Goal: Information Seeking & Learning: Learn about a topic

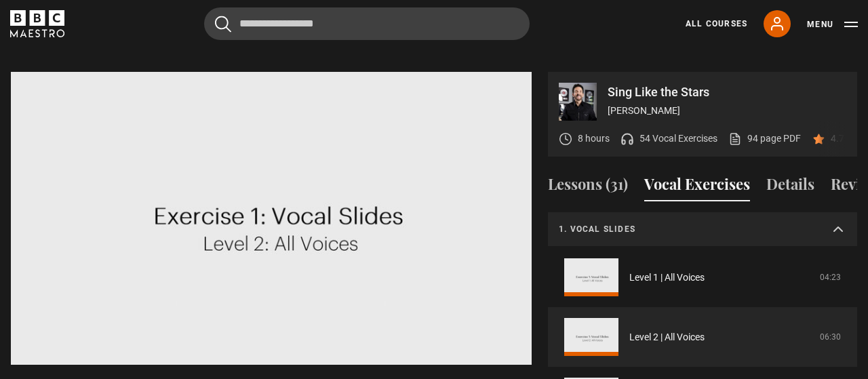
scroll to position [35, 0]
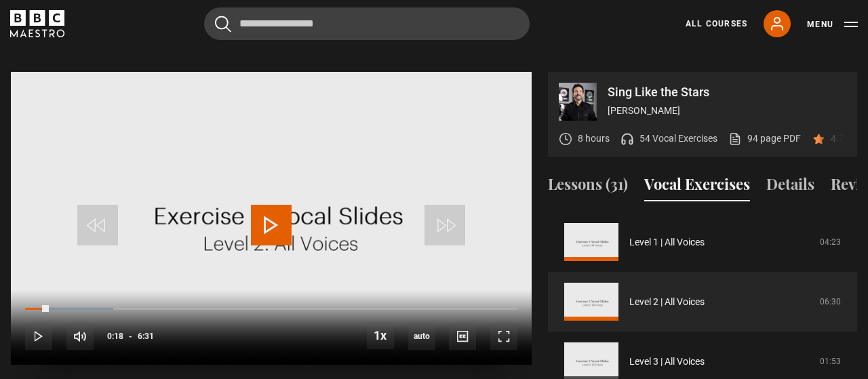
click at [275, 206] on span "Video Player" at bounding box center [271, 225] width 41 height 41
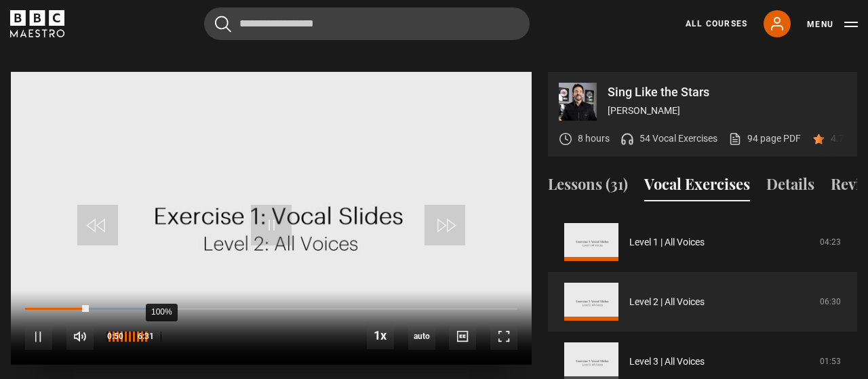
click at [147, 323] on div "100%" at bounding box center [126, 336] width 41 height 27
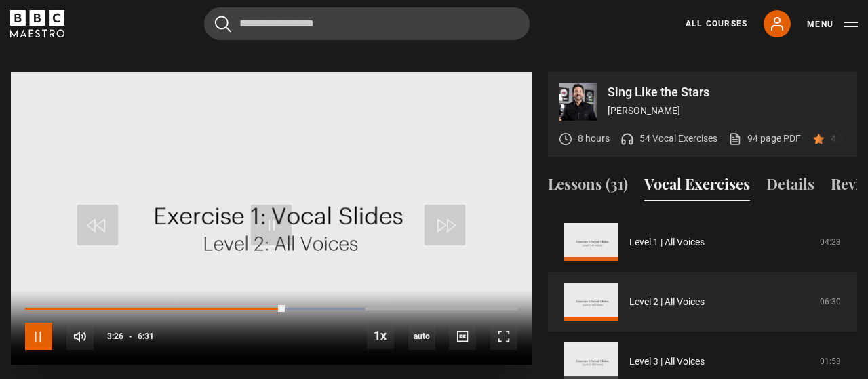
click at [43, 323] on span "Video Player" at bounding box center [38, 336] width 27 height 27
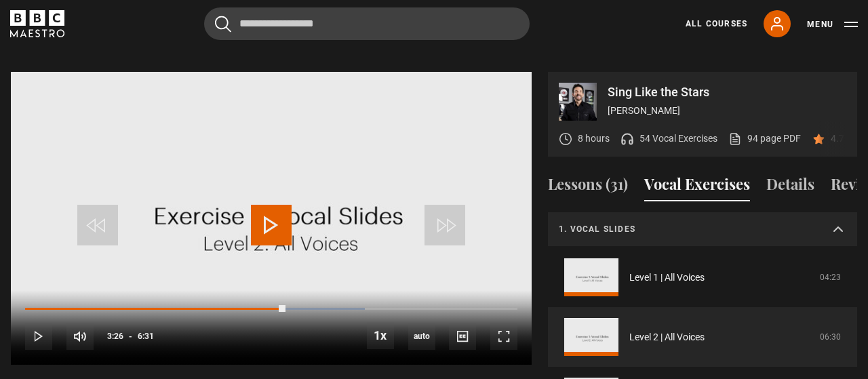
click at [836, 212] on summary "1. Vocal slides" at bounding box center [702, 229] width 309 height 35
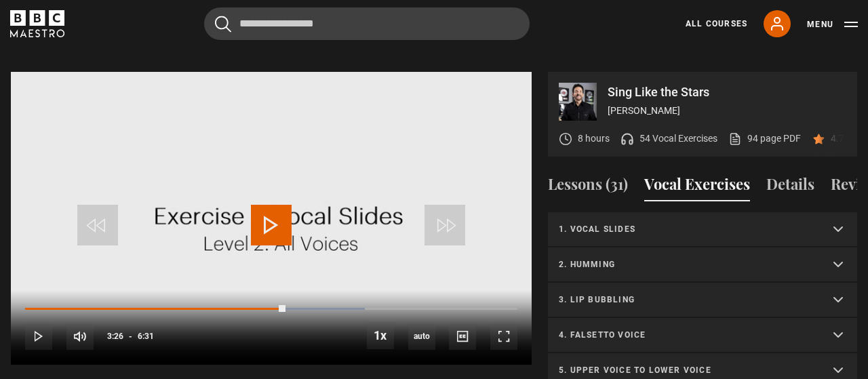
click at [732, 253] on summary "2. Humming" at bounding box center [702, 264] width 309 height 35
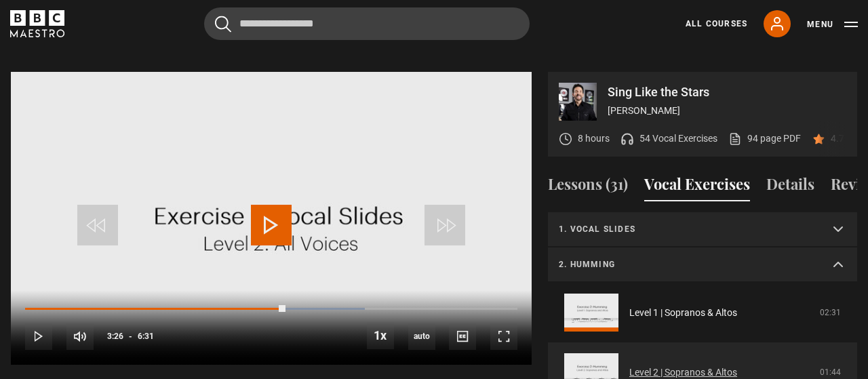
click at [717, 365] on link "Level 2 | Sopranos & Altos" at bounding box center [683, 372] width 108 height 14
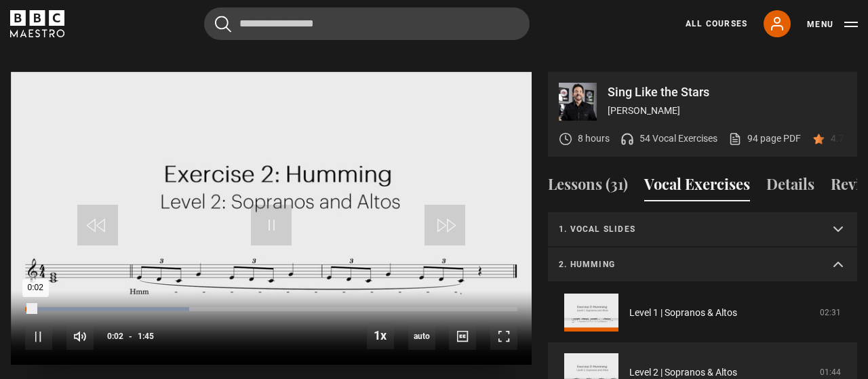
scroll to position [71, 0]
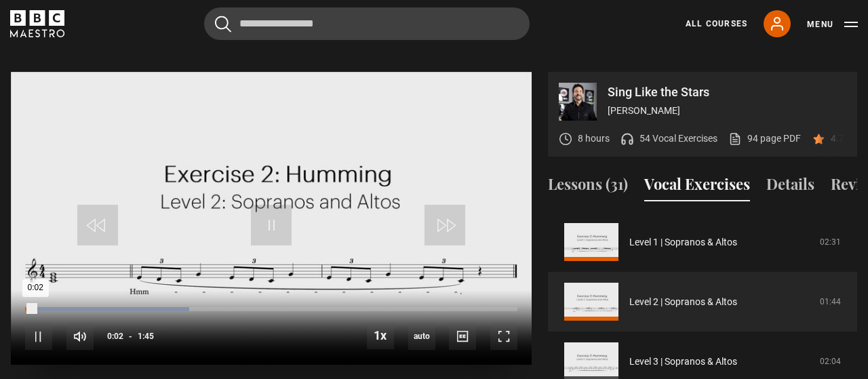
click at [85, 307] on div "Loaded : 33.33% 0:02" at bounding box center [271, 309] width 492 height 4
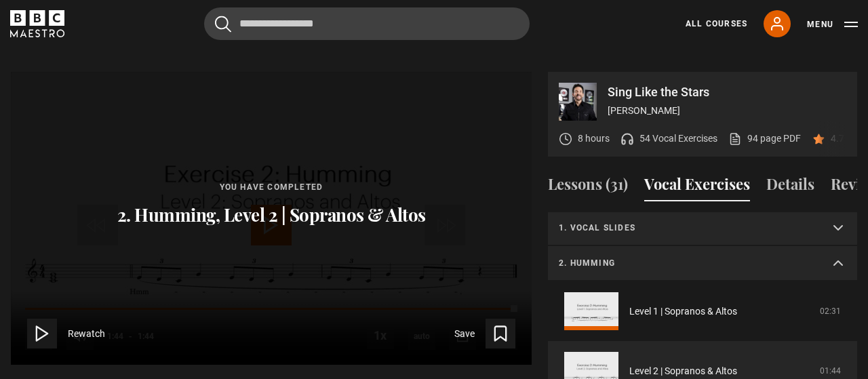
scroll to position [0, 0]
click at [830, 247] on summary "2. Humming" at bounding box center [702, 264] width 309 height 35
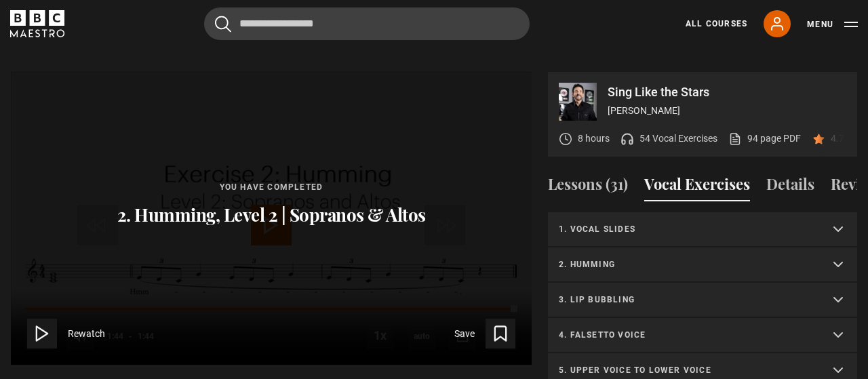
click at [820, 283] on summary "3. Lip bubbling" at bounding box center [702, 300] width 309 height 35
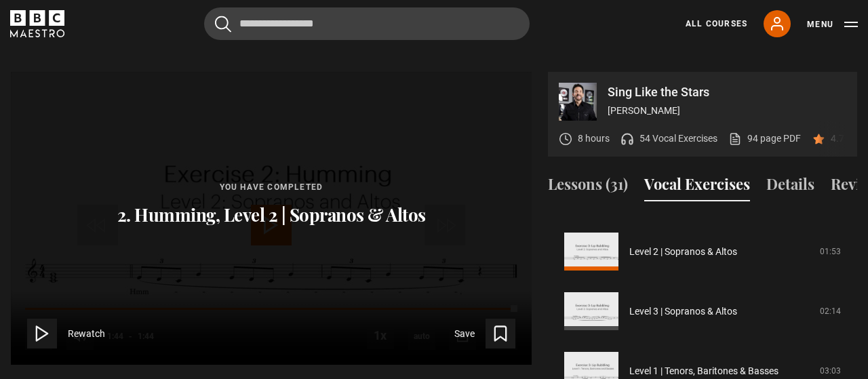
scroll to position [161, 0]
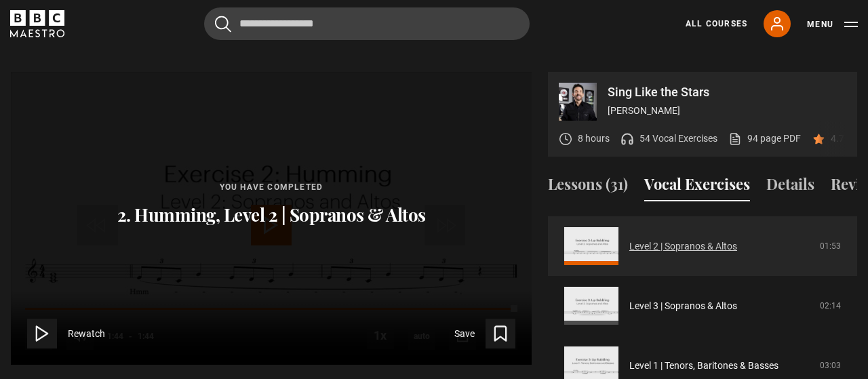
click at [668, 239] on link "Level 2 | Sopranos & Altos" at bounding box center [683, 246] width 108 height 14
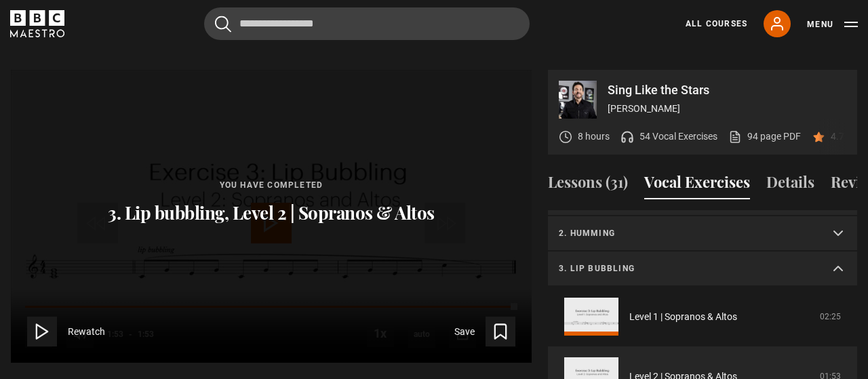
scroll to position [26, 0]
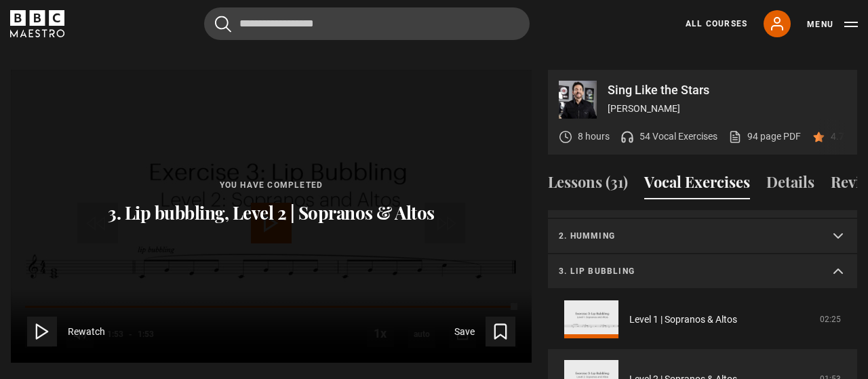
click at [836, 254] on summary "3. Lip bubbling" at bounding box center [702, 271] width 309 height 35
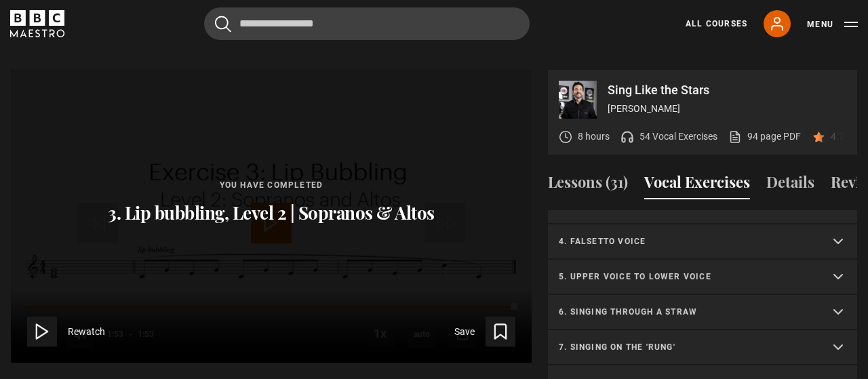
scroll to position [159, 0]
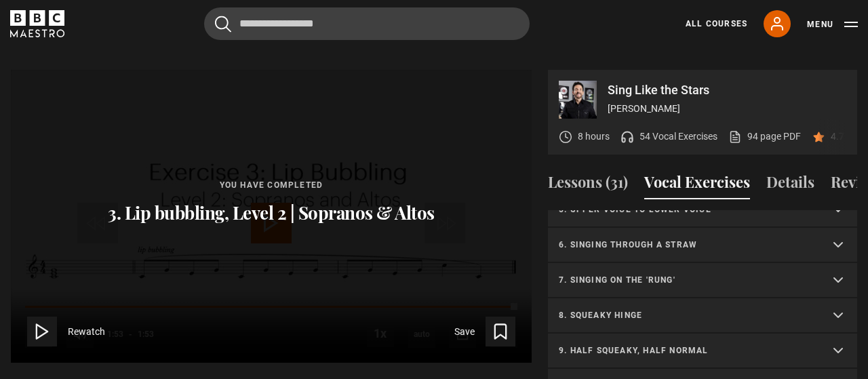
click at [839, 268] on summary "7. Singing on the 'rung'" at bounding box center [702, 280] width 309 height 35
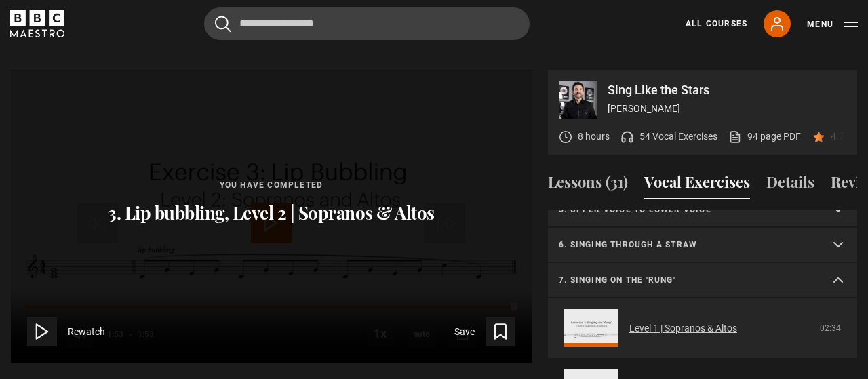
click at [732, 321] on link "Level 1 | Sopranos & Altos" at bounding box center [683, 328] width 108 height 14
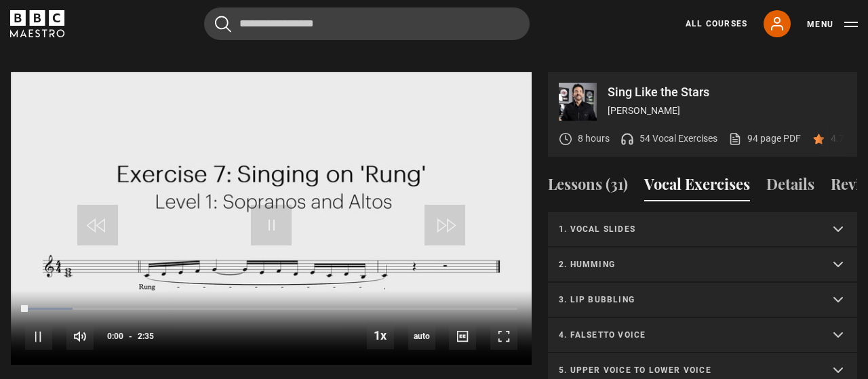
scroll to position [187, 0]
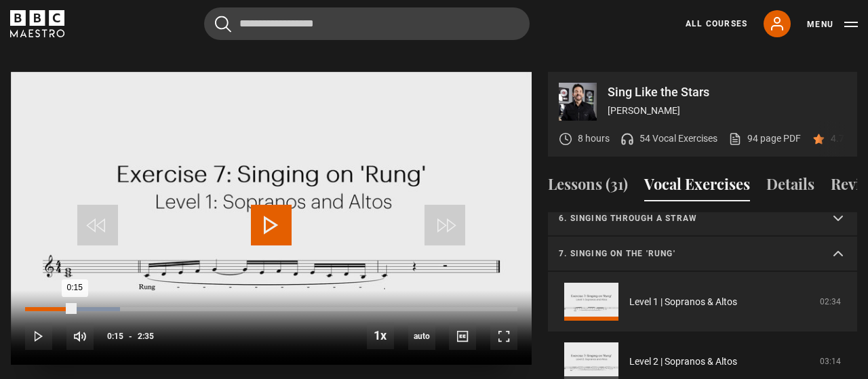
click at [75, 307] on div "Loaded : 19.35% 0:15 0:15" at bounding box center [271, 309] width 492 height 4
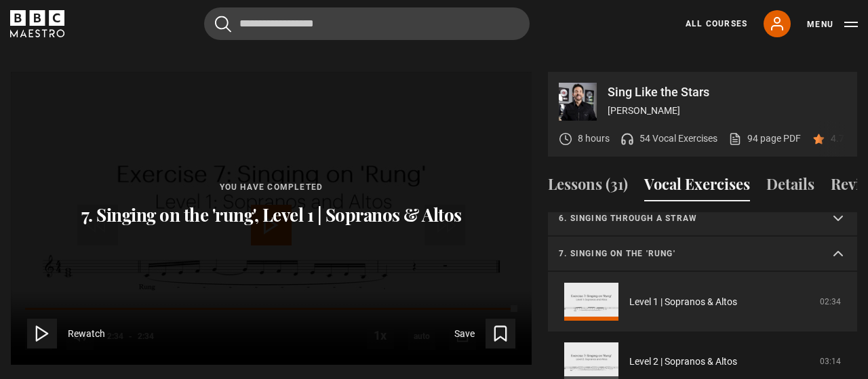
click at [833, 237] on summary "7. Singing on the 'rung'" at bounding box center [702, 254] width 309 height 35
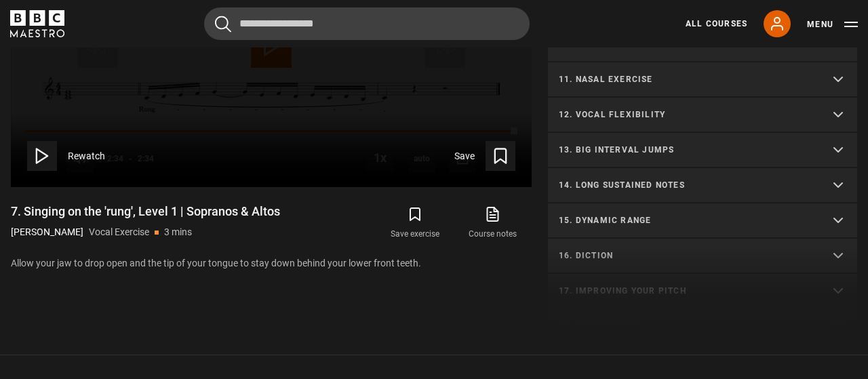
scroll to position [342, 0]
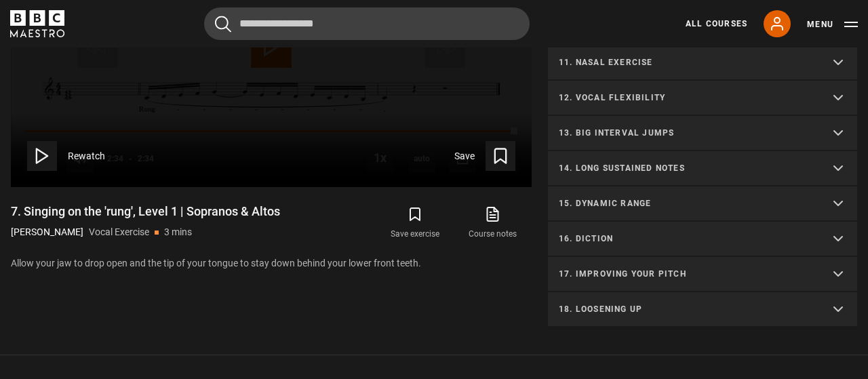
click at [822, 151] on summary "14. Long sustained notes" at bounding box center [702, 168] width 309 height 35
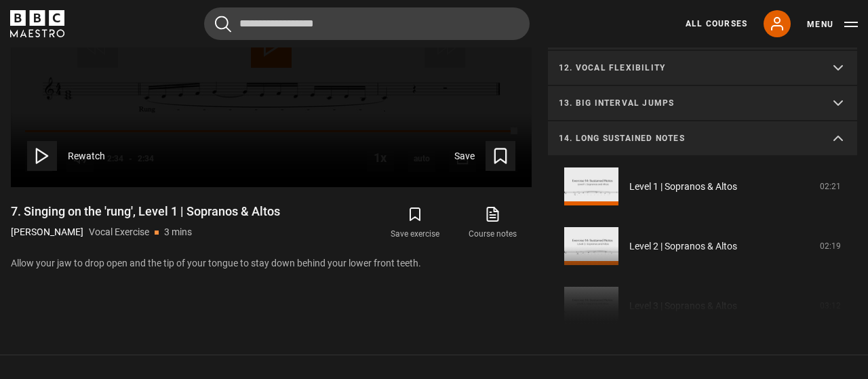
scroll to position [405, 0]
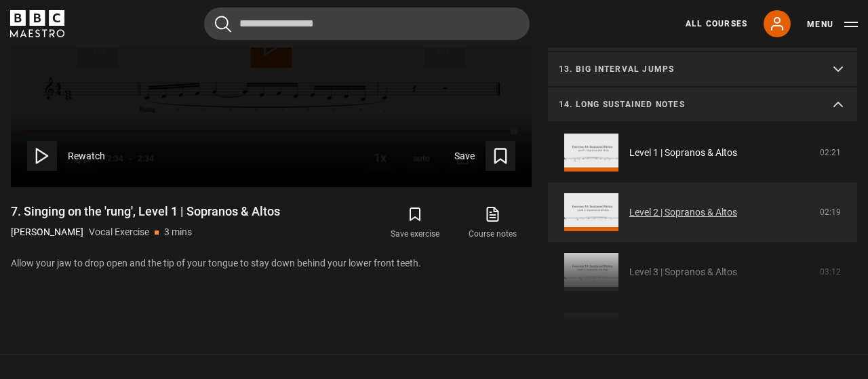
click at [685, 205] on link "Level 2 | Sopranos & Altos" at bounding box center [683, 212] width 108 height 14
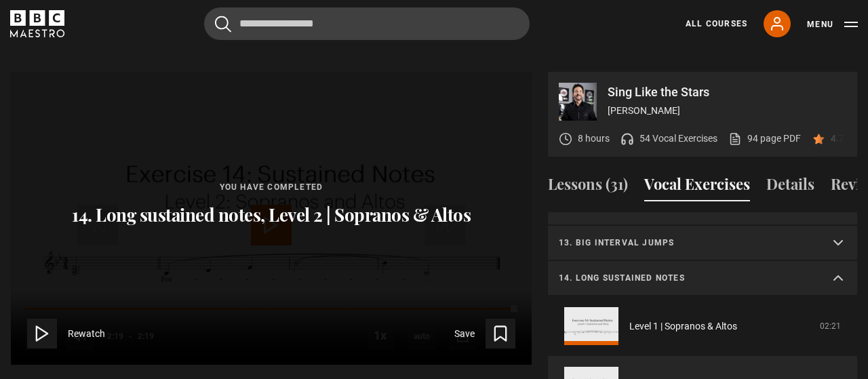
scroll to position [408, 0]
click at [837, 262] on summary "14. Long sustained notes" at bounding box center [702, 279] width 309 height 35
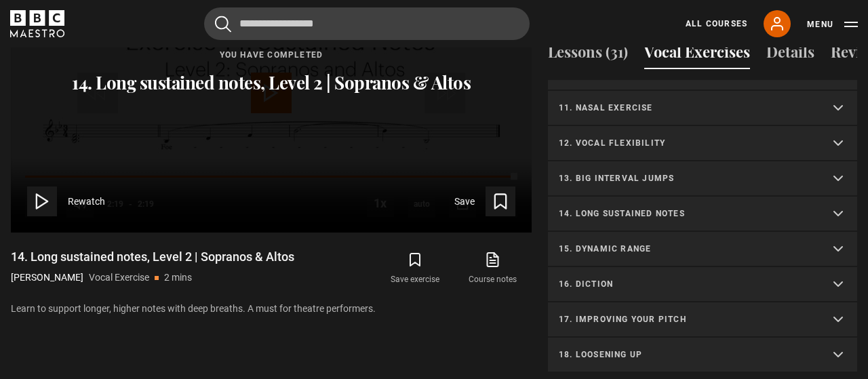
scroll to position [795, 0]
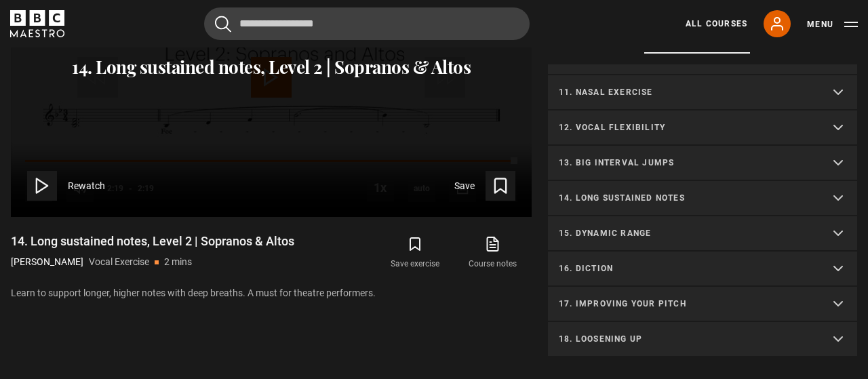
click at [818, 252] on summary "16. Diction" at bounding box center [702, 269] width 309 height 35
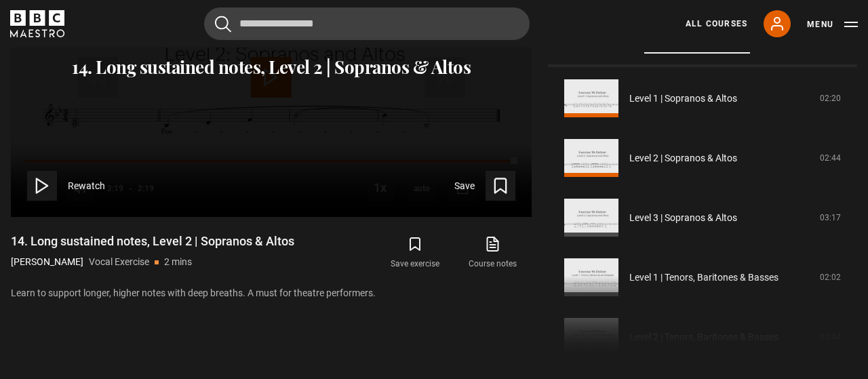
scroll to position [561, 0]
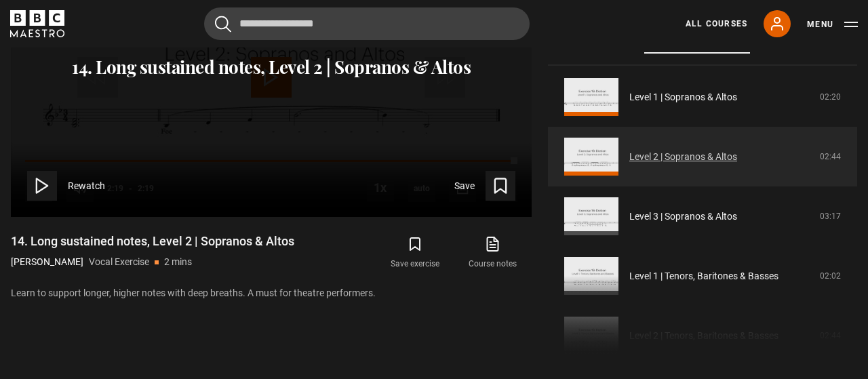
click at [730, 150] on link "Level 2 | Sopranos & Altos" at bounding box center [683, 157] width 108 height 14
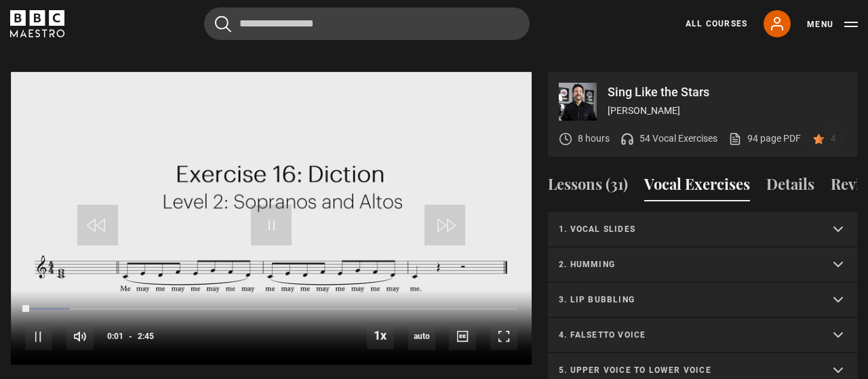
scroll to position [564, 0]
